Goal: Task Accomplishment & Management: Complete application form

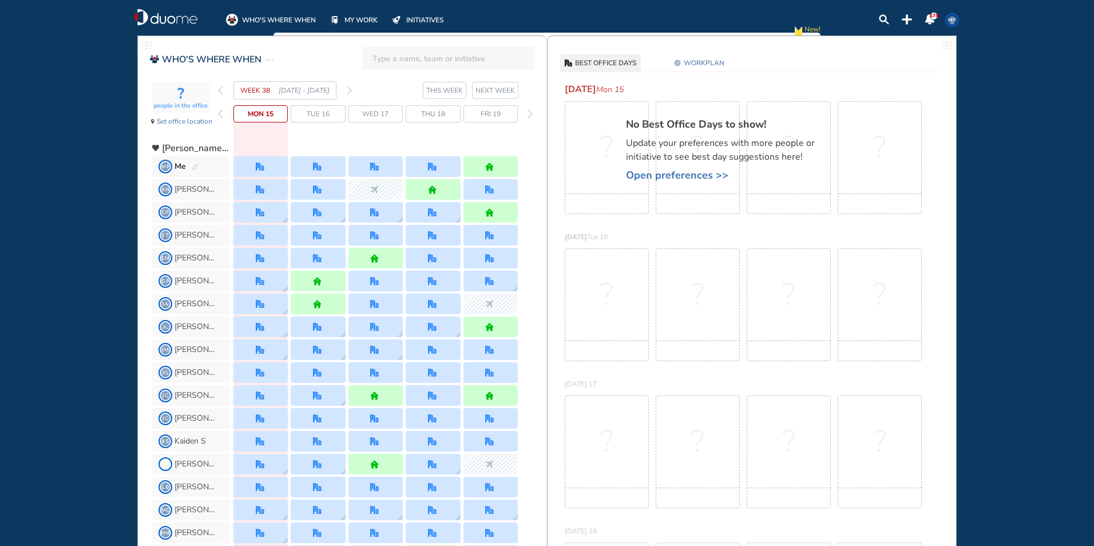
click at [691, 60] on span "WORKPLAN" at bounding box center [704, 62] width 41 height 11
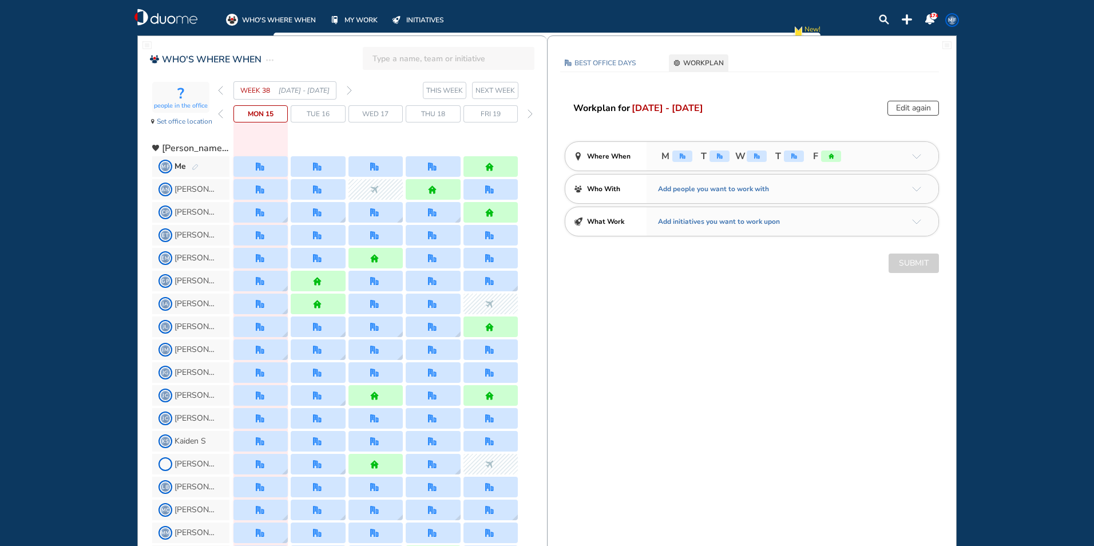
click at [682, 152] on div "office" at bounding box center [683, 156] width 20 height 11
click at [912, 112] on button "Edit again" at bounding box center [914, 108] width 52 height 15
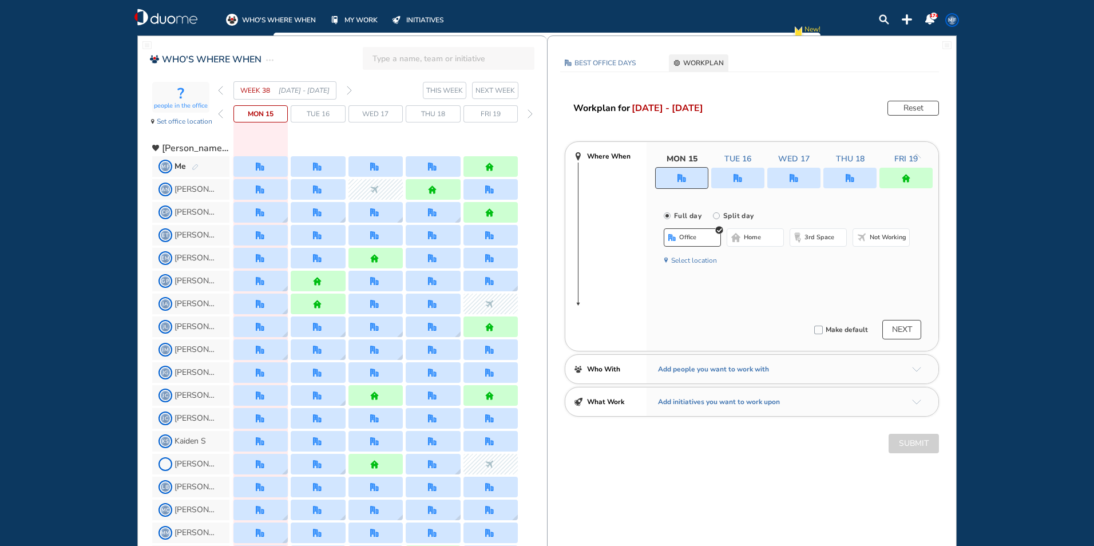
click at [674, 181] on div at bounding box center [681, 178] width 53 height 22
click at [743, 235] on button "home" at bounding box center [755, 237] width 57 height 18
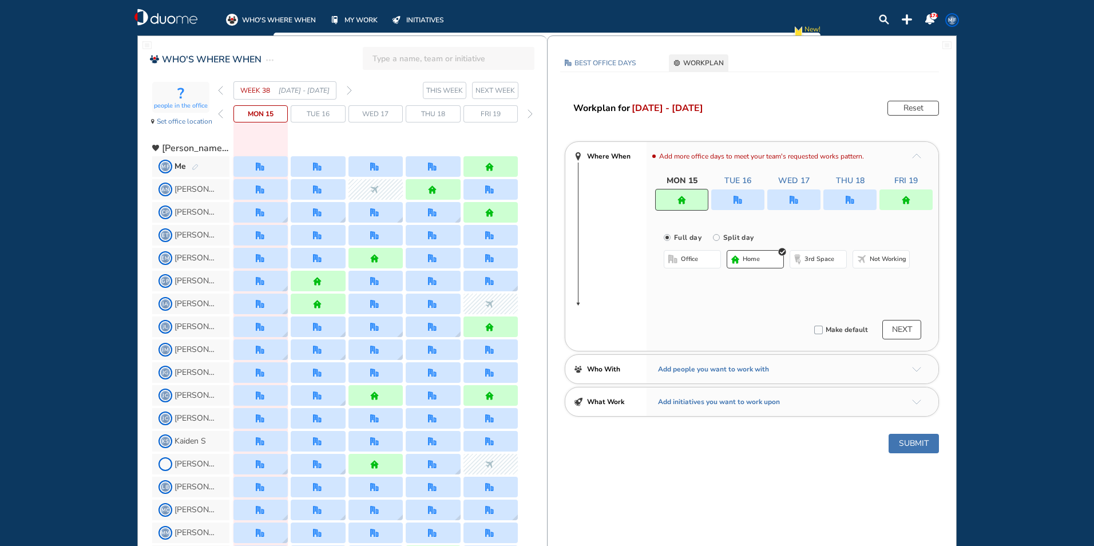
click at [731, 192] on div at bounding box center [737, 199] width 53 height 21
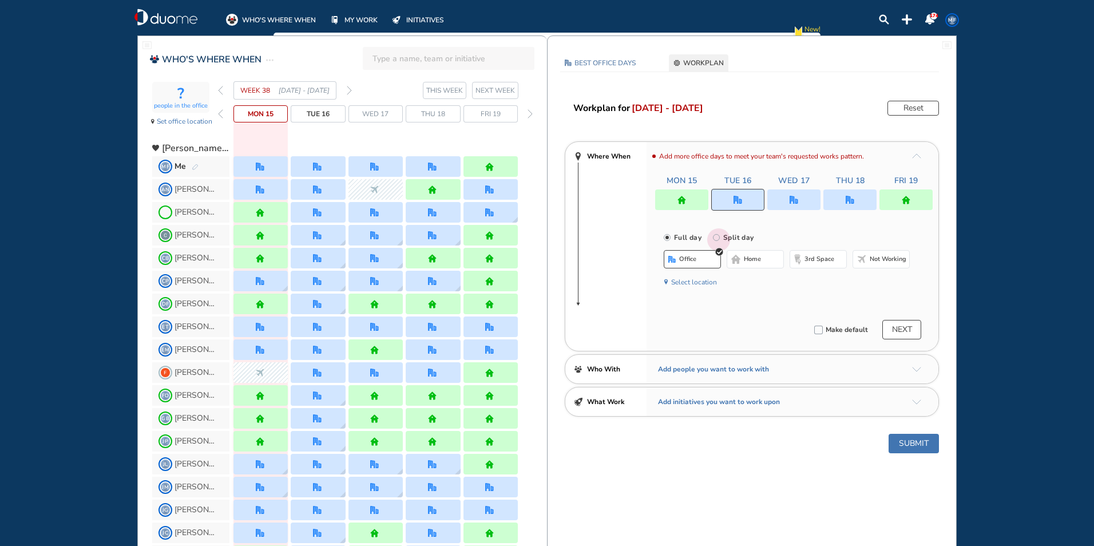
click at [733, 237] on input "Split day" at bounding box center [724, 244] width 23 height 23
radio input "true"
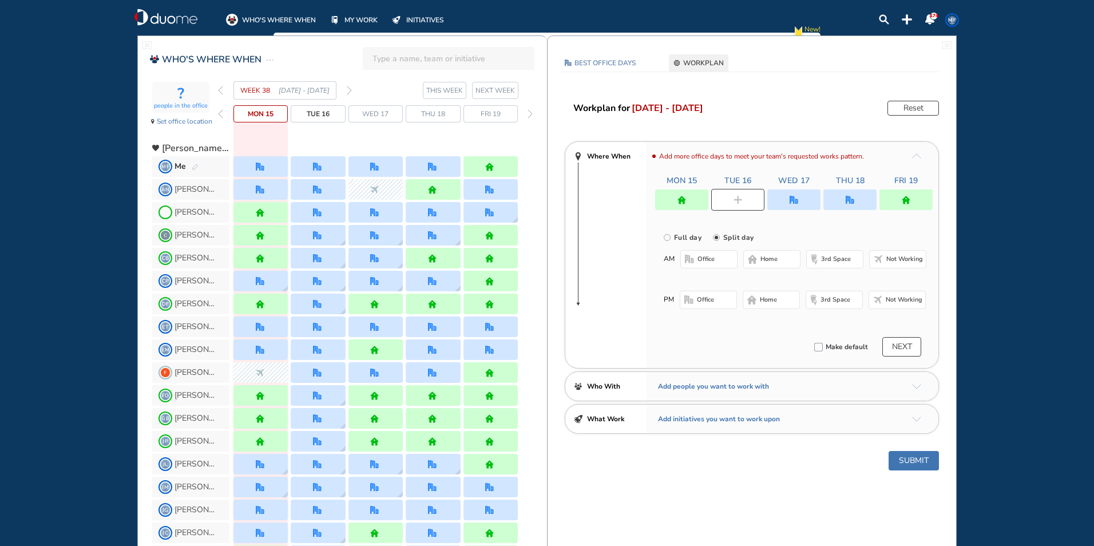
click at [766, 256] on span "home" at bounding box center [769, 259] width 17 height 9
click at [897, 295] on button "Not working" at bounding box center [897, 300] width 57 height 18
click at [794, 199] on img "office" at bounding box center [794, 200] width 9 height 9
radio input "true"
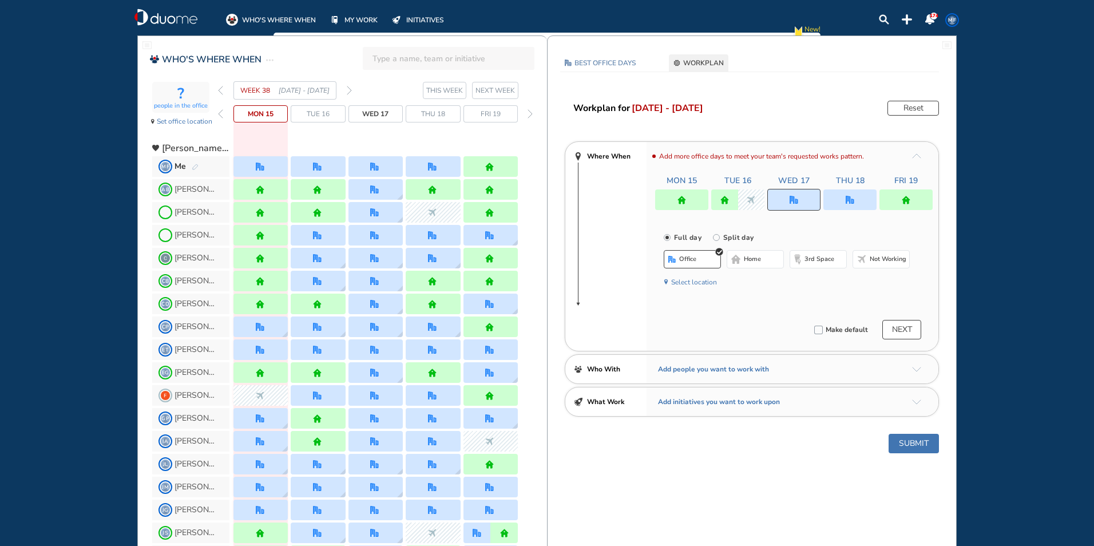
click at [915, 447] on button "Submit" at bounding box center [914, 443] width 50 height 19
